Goal: Download file/media

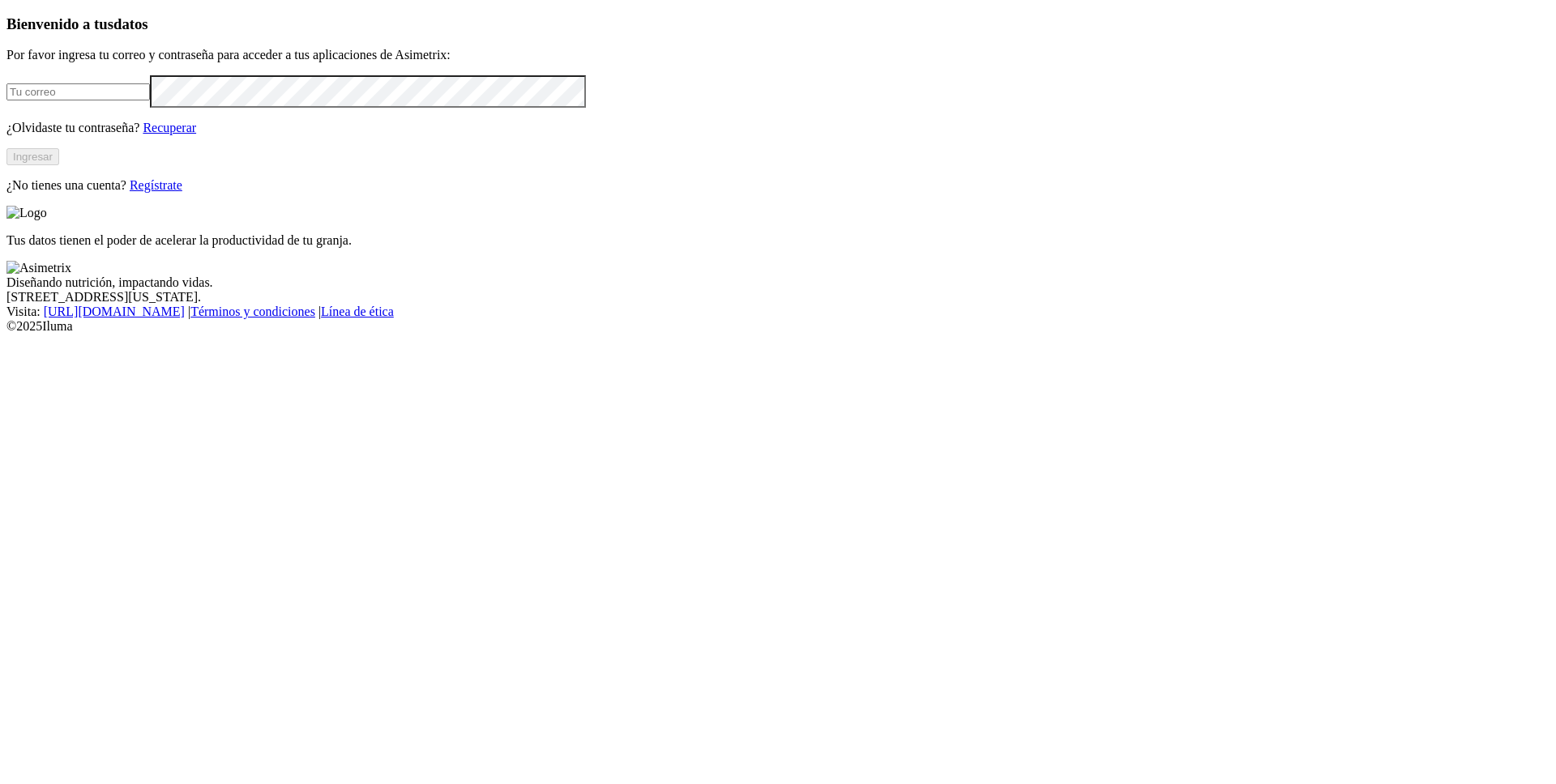
click at [150, 100] on input "email" at bounding box center [78, 92] width 143 height 17
type input "[PERSON_NAME][EMAIL_ADDRESS][PERSON_NAME][DOMAIN_NAME]"
click input "submit" at bounding box center [0, 0] width 0 height 0
drag, startPoint x: 190, startPoint y: 111, endPoint x: 461, endPoint y: 106, distance: 271.0
click at [461, 33] on h3 "Bienvenido a tus datos" at bounding box center [778, 25] width 1543 height 18
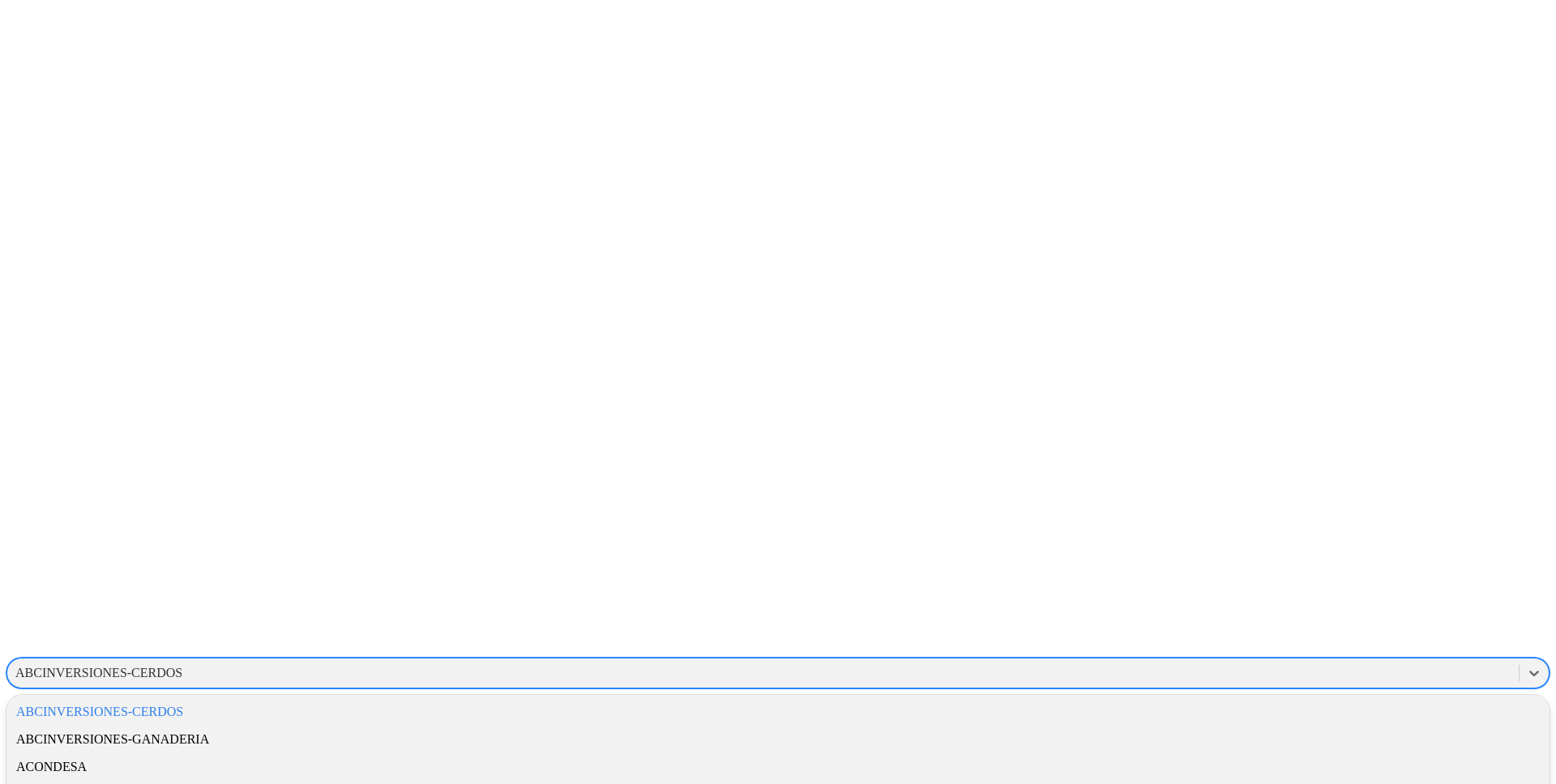
click at [182, 666] on div "ABCINVERSIONES-CERDOS" at bounding box center [99, 674] width 167 height 15
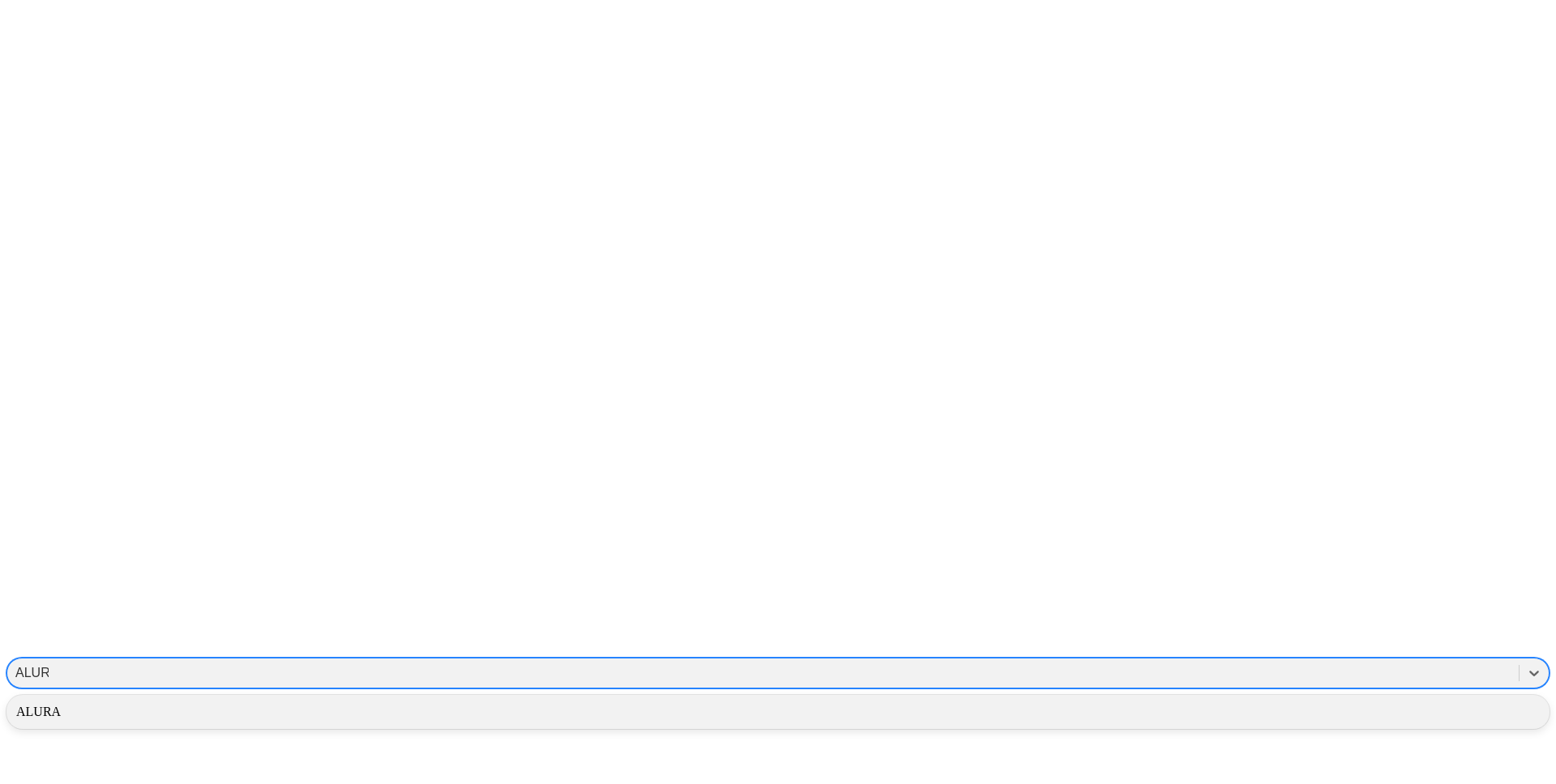
type input "ALURA"
click at [1331, 699] on div "ALURA" at bounding box center [778, 712] width 1543 height 27
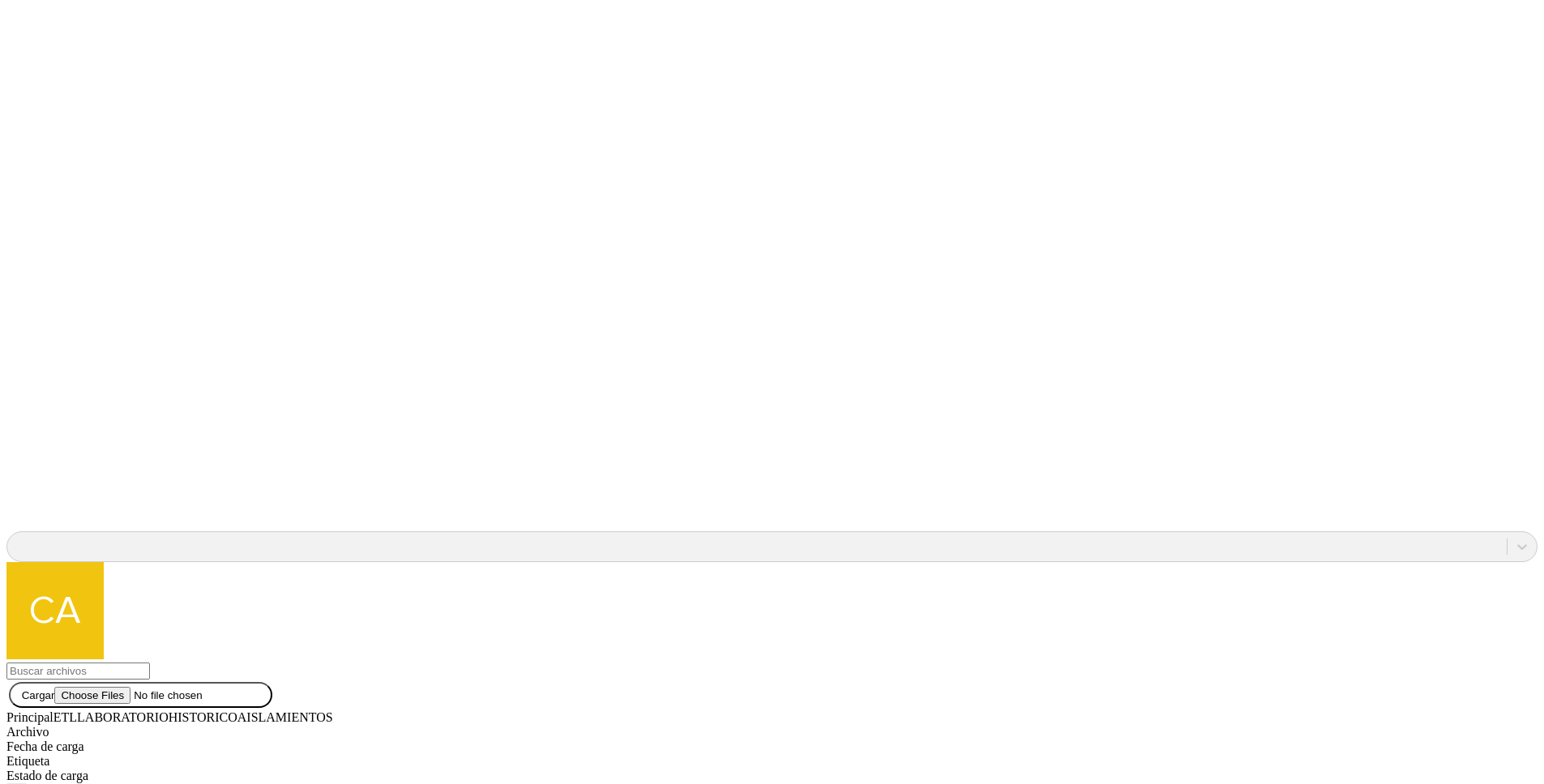
scroll to position [1459, 0]
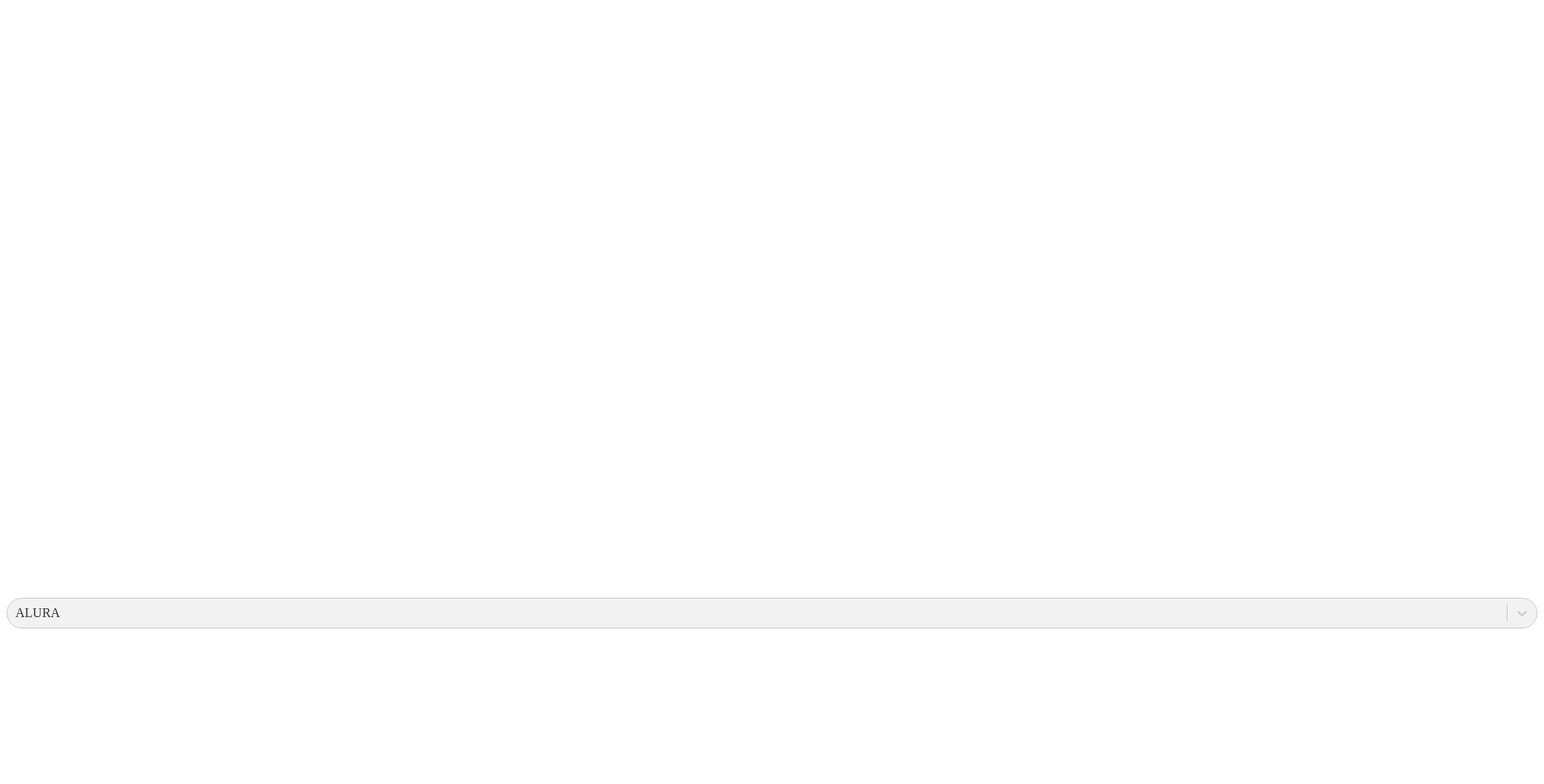
scroll to position [0, 0]
